Goal: Find specific page/section: Find specific page/section

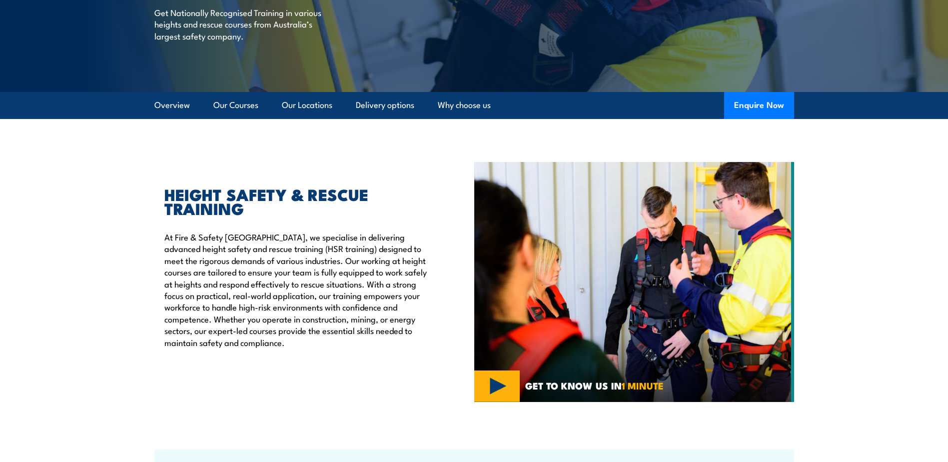
scroll to position [200, 0]
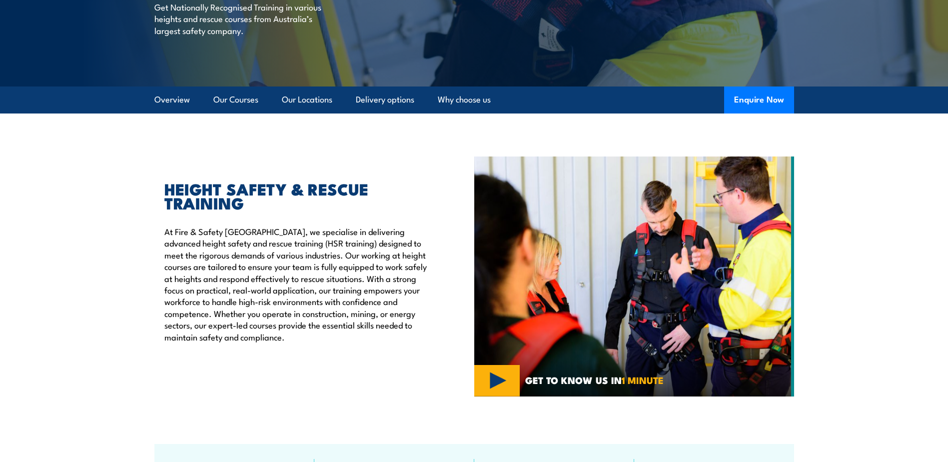
click at [278, 95] on li "Our Locations" at bounding box center [302, 99] width 59 height 27
click at [302, 103] on link "Our Locations" at bounding box center [307, 99] width 50 height 26
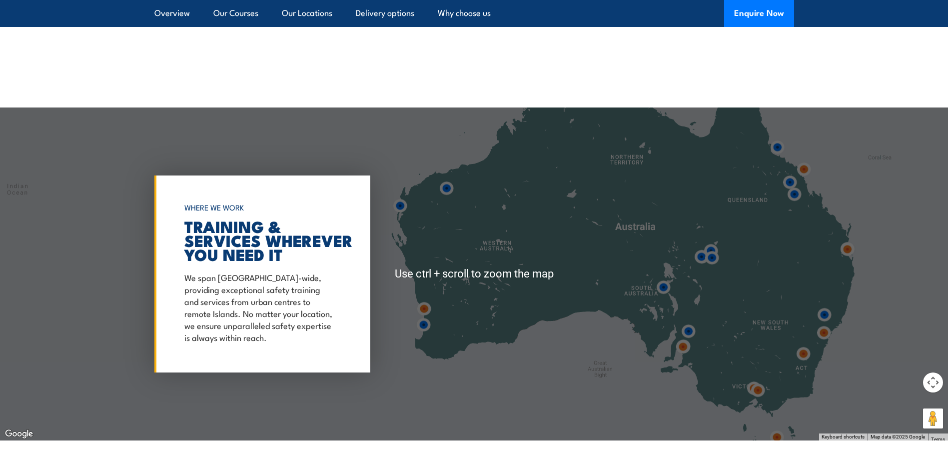
scroll to position [1662, 0]
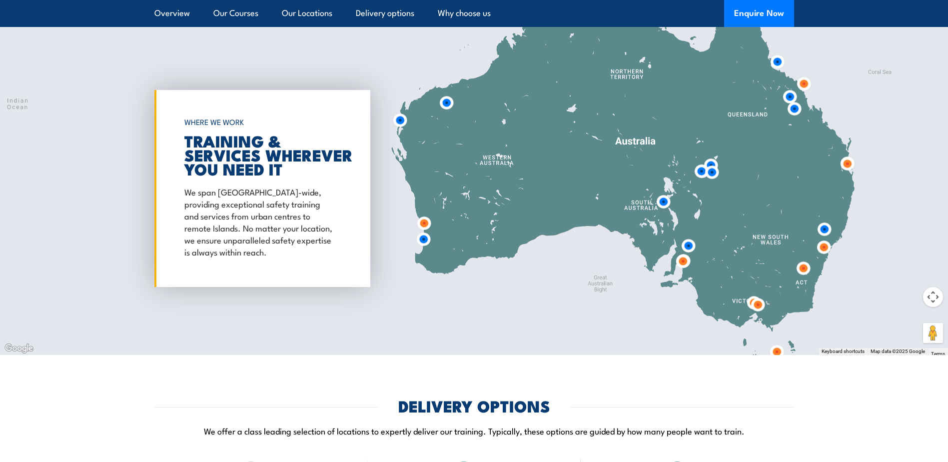
click at [825, 221] on img at bounding box center [824, 229] width 18 height 18
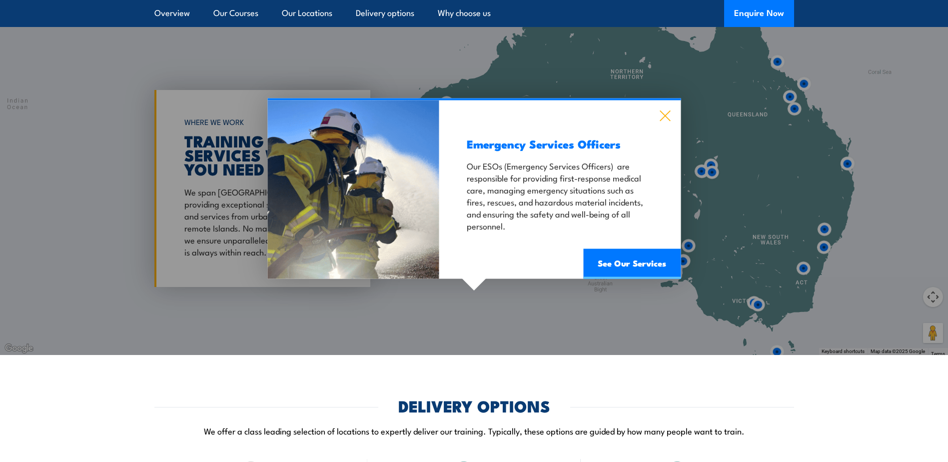
click at [661, 110] on icon at bounding box center [664, 115] width 11 height 11
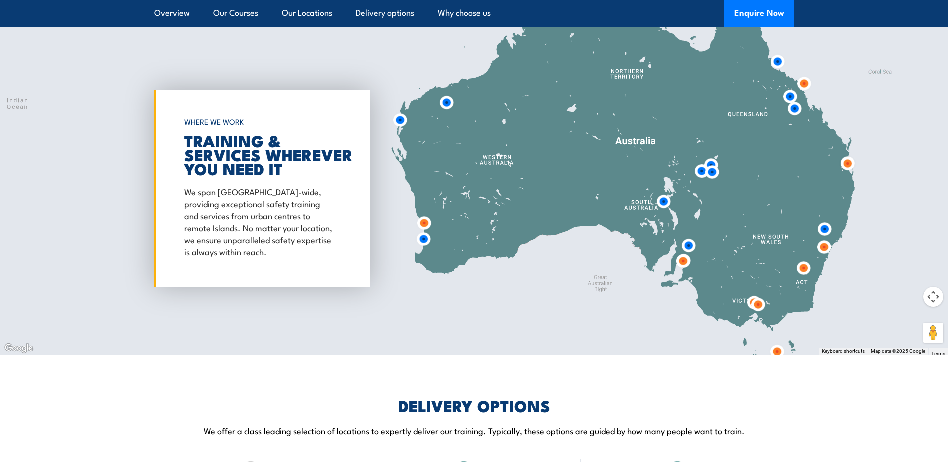
click at [823, 243] on img at bounding box center [823, 247] width 18 height 18
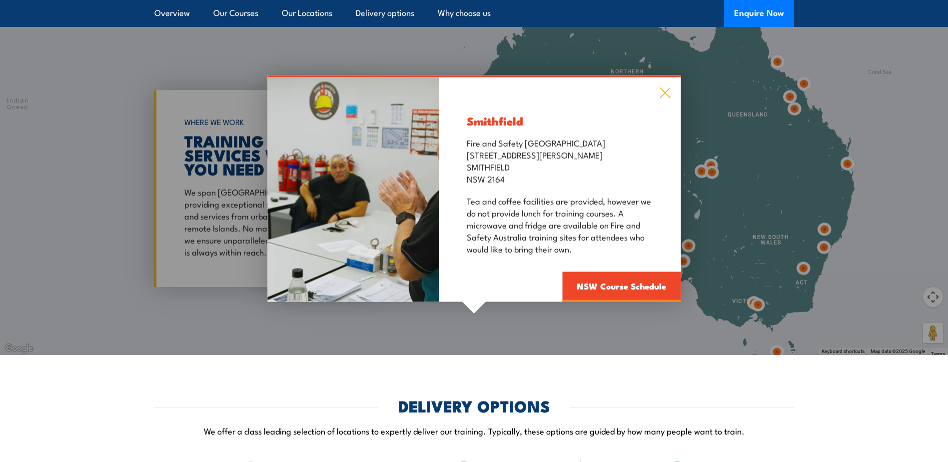
click at [666, 87] on icon at bounding box center [664, 92] width 11 height 11
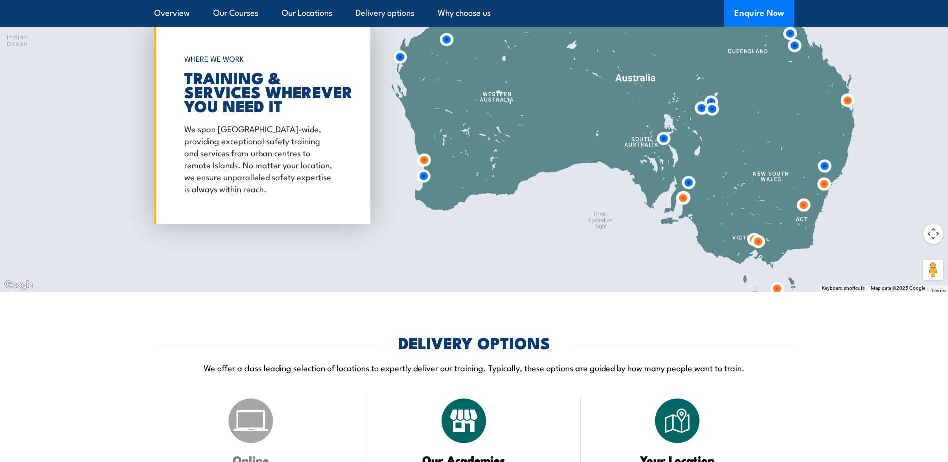
scroll to position [1712, 0]
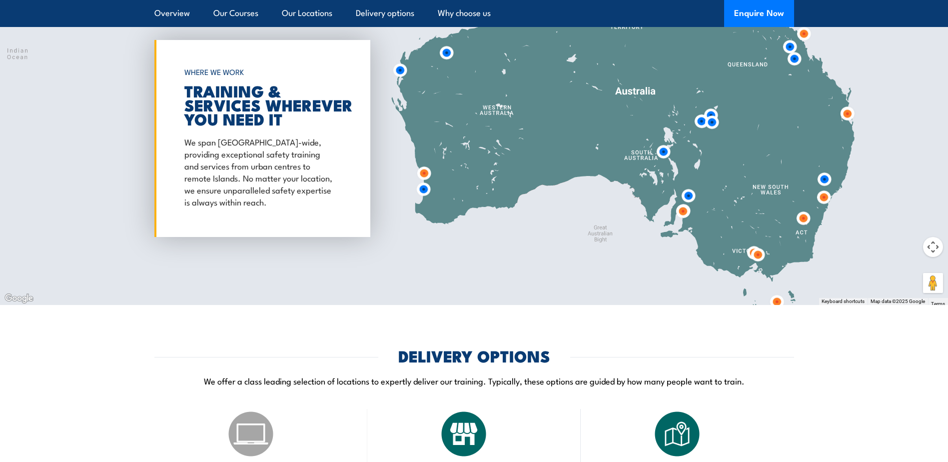
click at [935, 238] on button "Map camera controls" at bounding box center [933, 247] width 20 height 20
click at [907, 216] on button "Zoom in" at bounding box center [908, 222] width 20 height 20
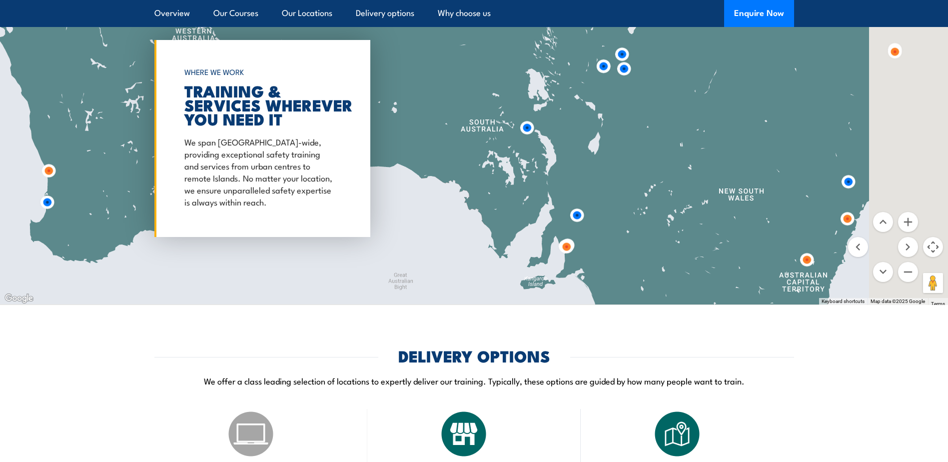
drag, startPoint x: 875, startPoint y: 191, endPoint x: 530, endPoint y: 140, distance: 348.4
click at [530, 140] on div at bounding box center [474, 138] width 948 height 333
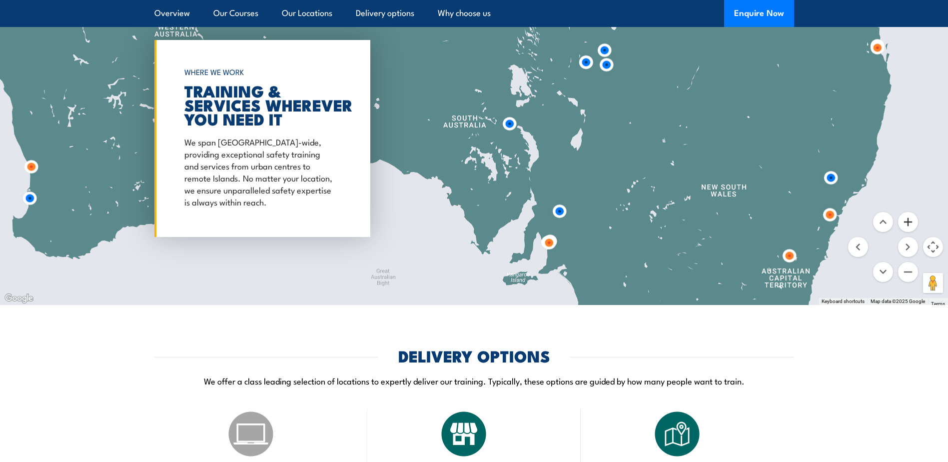
click at [907, 212] on button "Zoom in" at bounding box center [908, 222] width 20 height 20
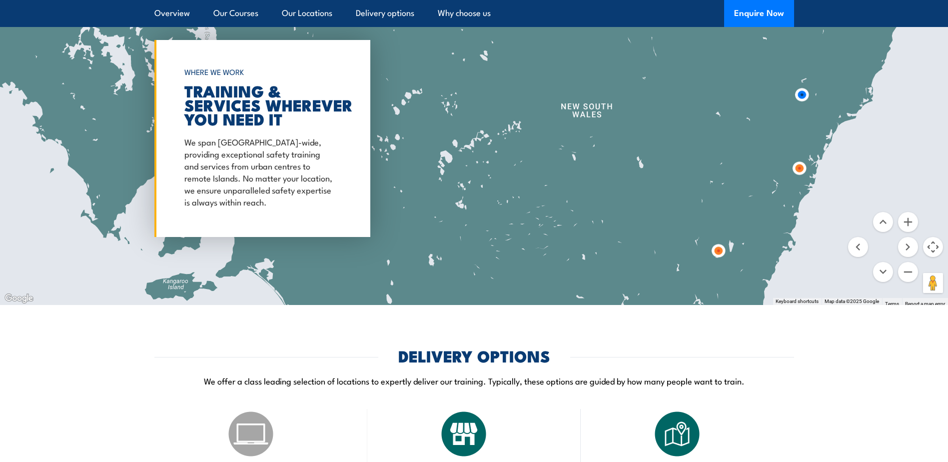
drag, startPoint x: 662, startPoint y: 166, endPoint x: 425, endPoint y: 54, distance: 262.1
click at [435, 55] on div at bounding box center [474, 138] width 948 height 333
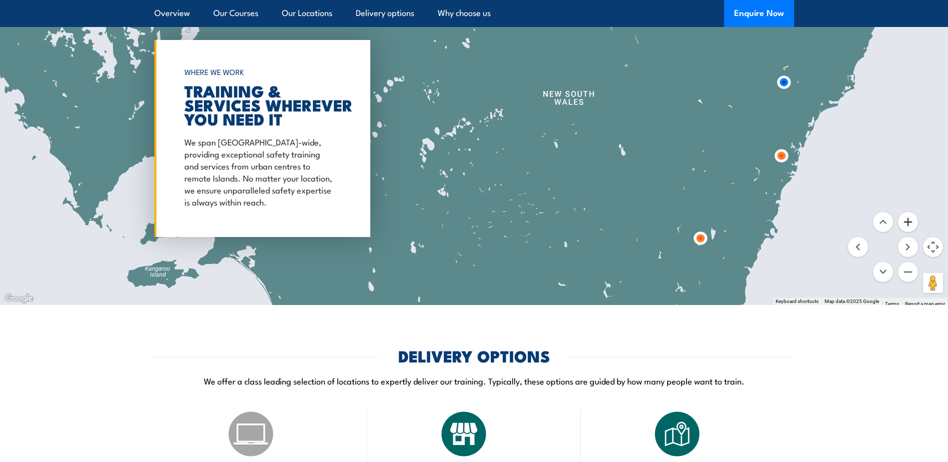
click at [904, 212] on button "Zoom in" at bounding box center [908, 222] width 20 height 20
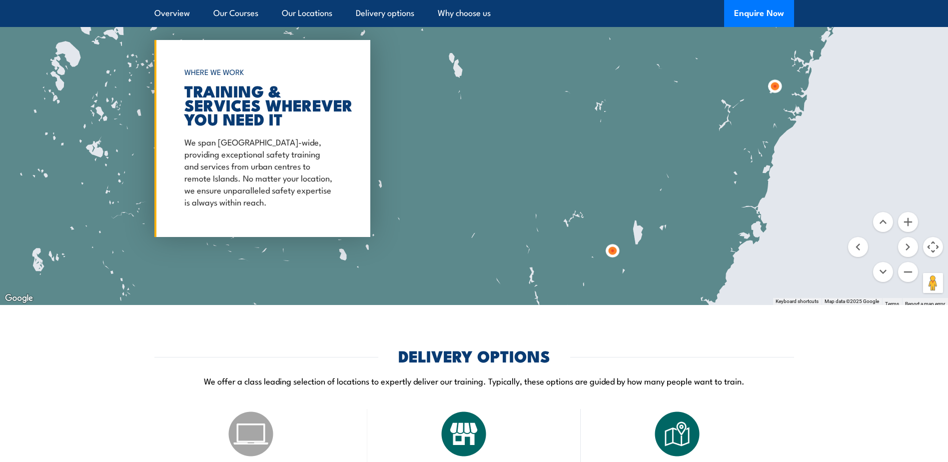
drag, startPoint x: 856, startPoint y: 168, endPoint x: 534, endPoint y: 68, distance: 337.3
click at [534, 68] on div at bounding box center [474, 138] width 948 height 333
click at [772, 78] on img at bounding box center [774, 86] width 18 height 18
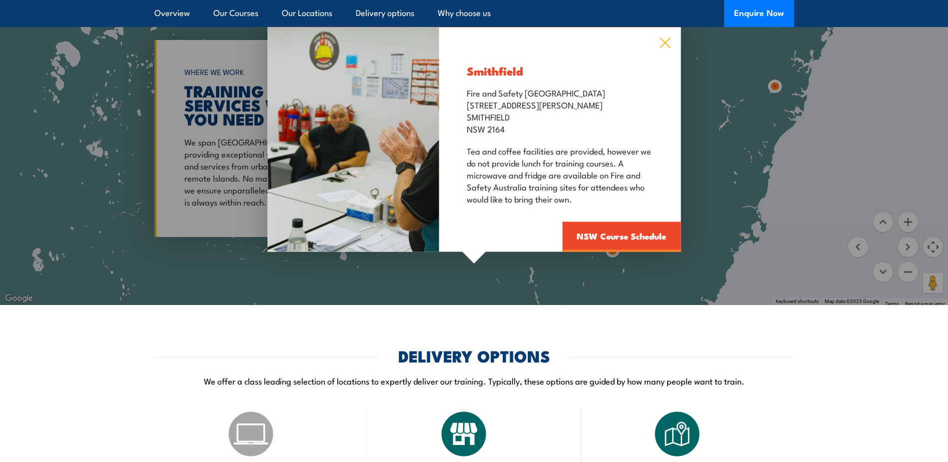
click at [660, 37] on icon at bounding box center [664, 42] width 11 height 11
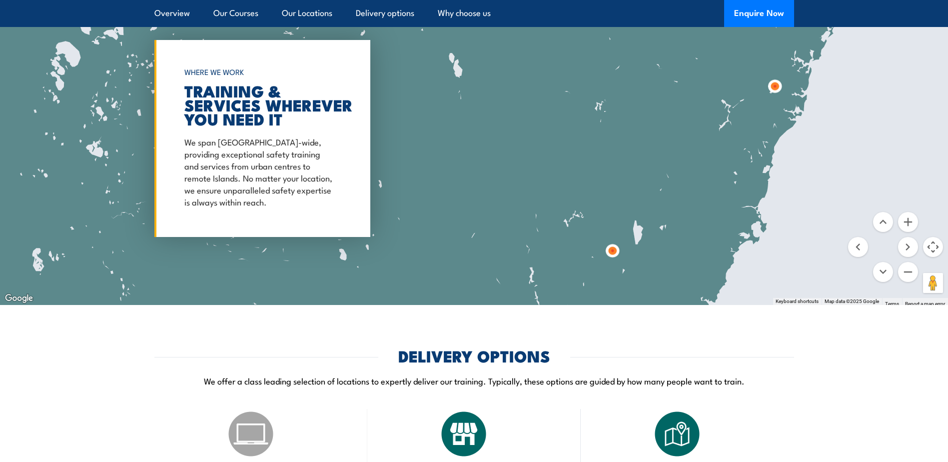
click at [618, 243] on img at bounding box center [612, 250] width 18 height 18
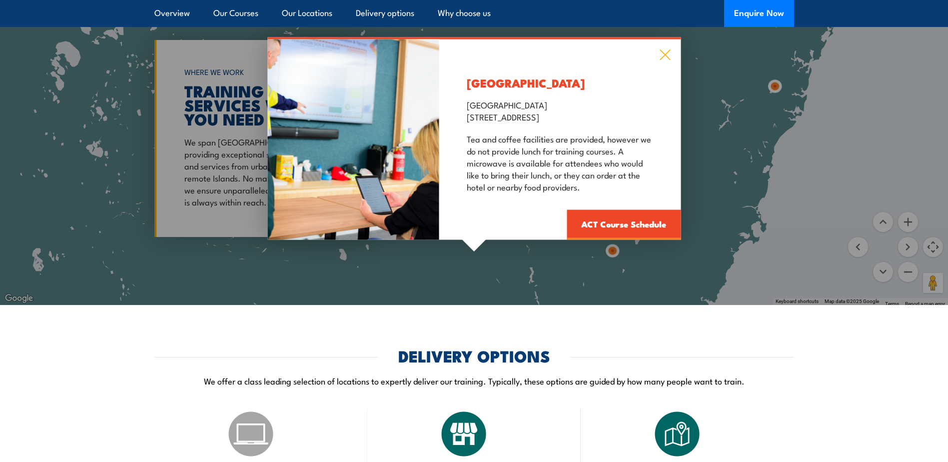
click at [663, 49] on icon at bounding box center [664, 54] width 11 height 11
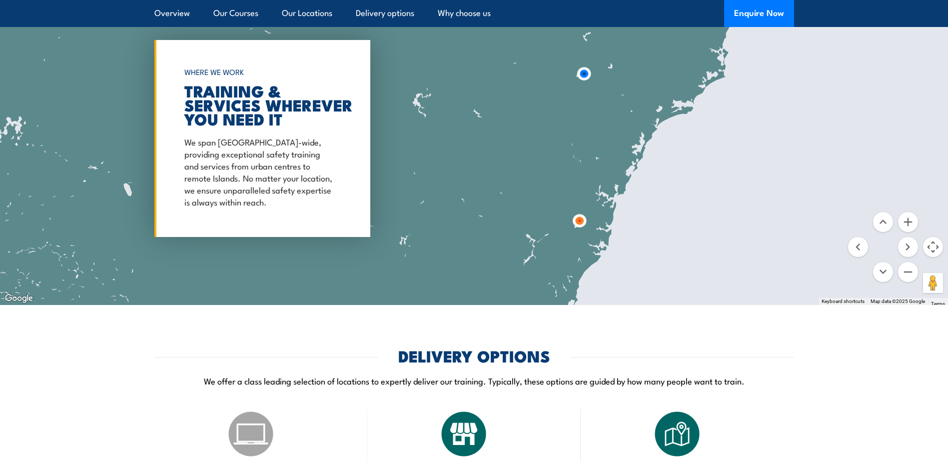
drag, startPoint x: 811, startPoint y: 157, endPoint x: 628, endPoint y: 281, distance: 220.4
click at [628, 281] on div at bounding box center [474, 138] width 948 height 333
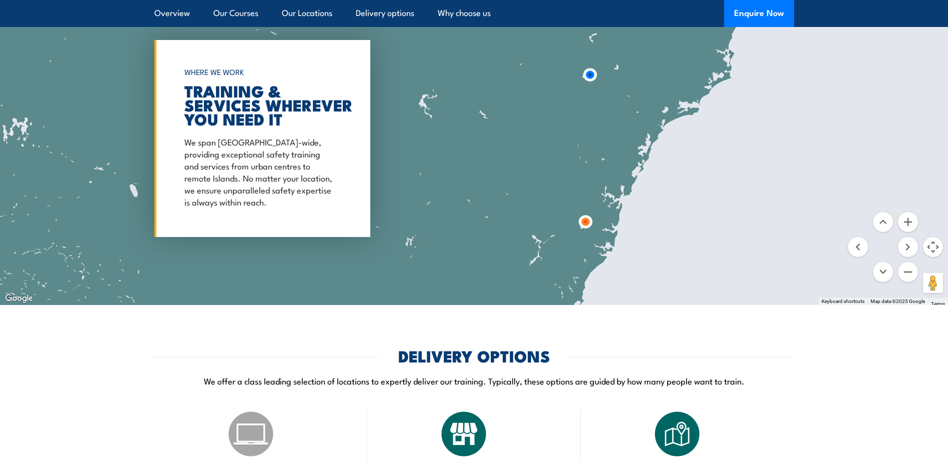
click at [592, 70] on img at bounding box center [589, 74] width 18 height 18
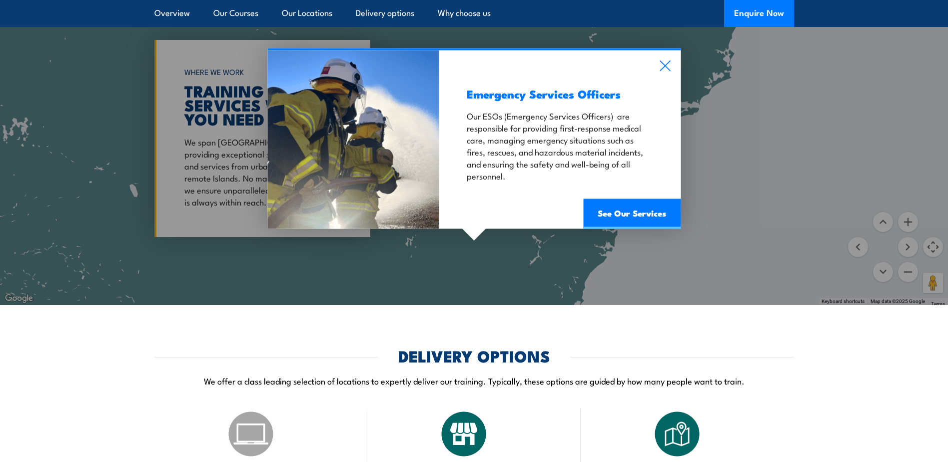
click at [673, 50] on div "Emergency Services Officers Our ESOs (Emergency Services Officers) are responsi…" at bounding box center [559, 139] width 241 height 178
click at [662, 60] on icon at bounding box center [664, 65] width 11 height 11
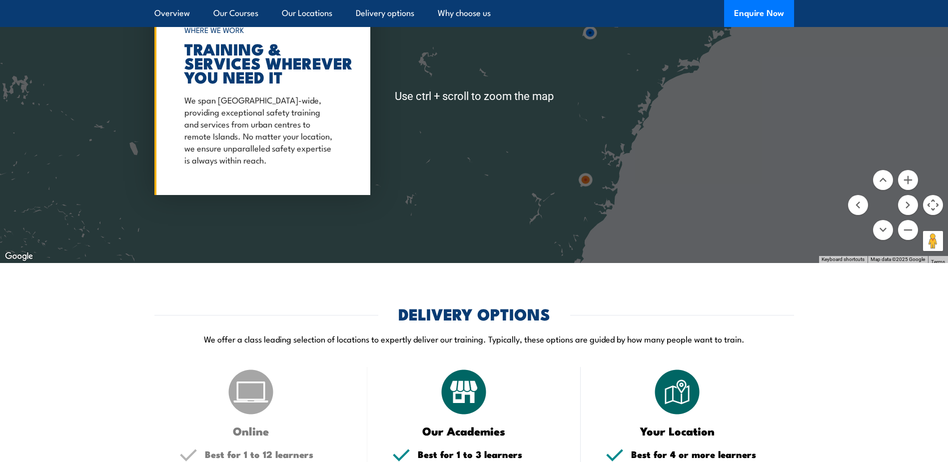
scroll to position [1812, 0]
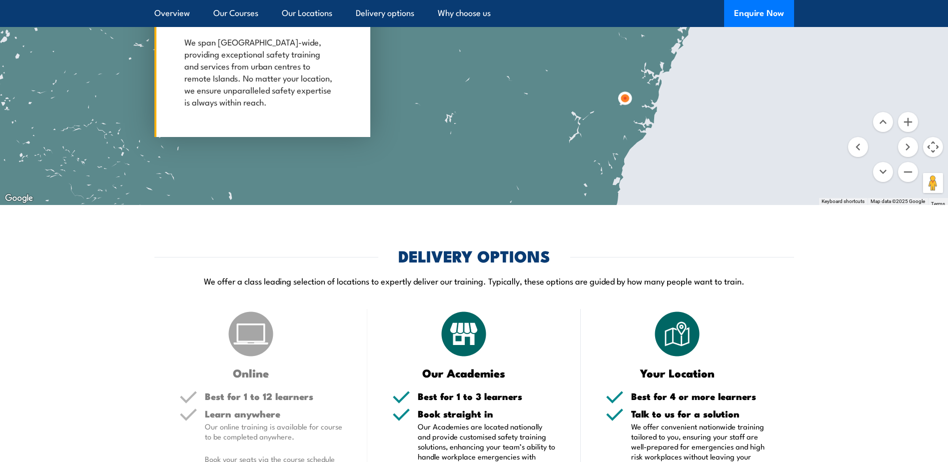
drag, startPoint x: 670, startPoint y: 84, endPoint x: 749, endPoint y: 103, distance: 80.7
click at [748, 102] on div at bounding box center [474, 38] width 948 height 333
